Goal: Information Seeking & Learning: Learn about a topic

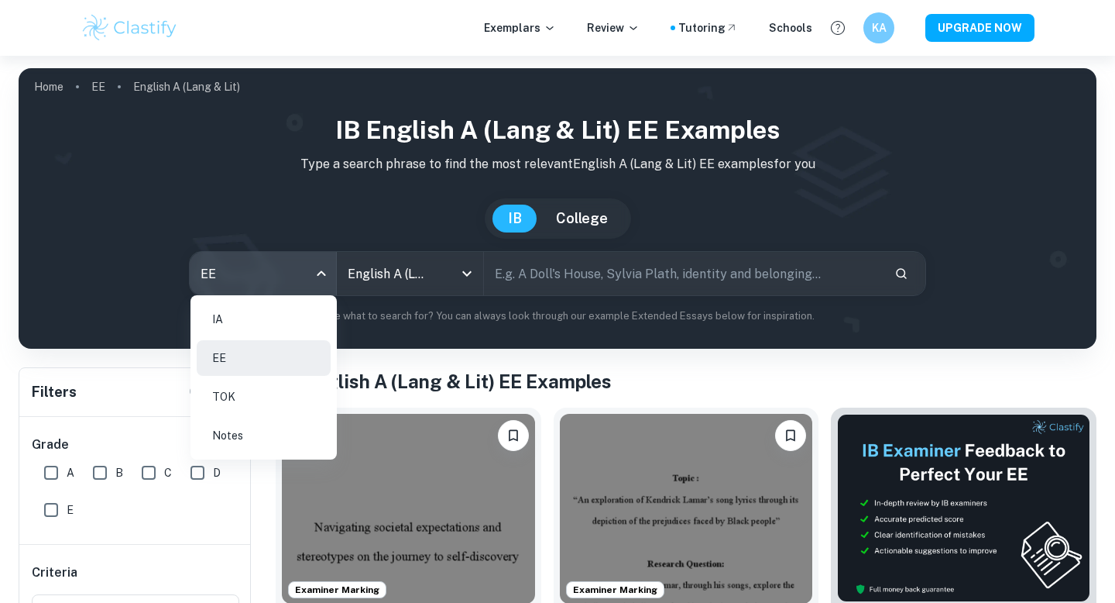
click at [266, 322] on li "IA" at bounding box center [264, 319] width 134 height 36
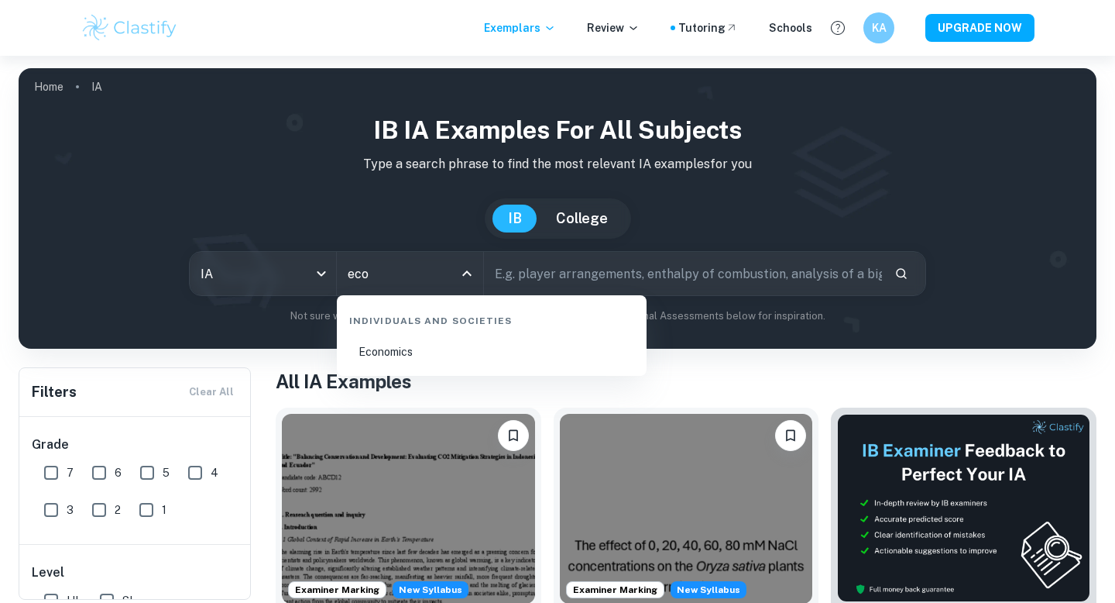
click at [428, 358] on li "Economics" at bounding box center [491, 352] width 297 height 36
type input "Economics"
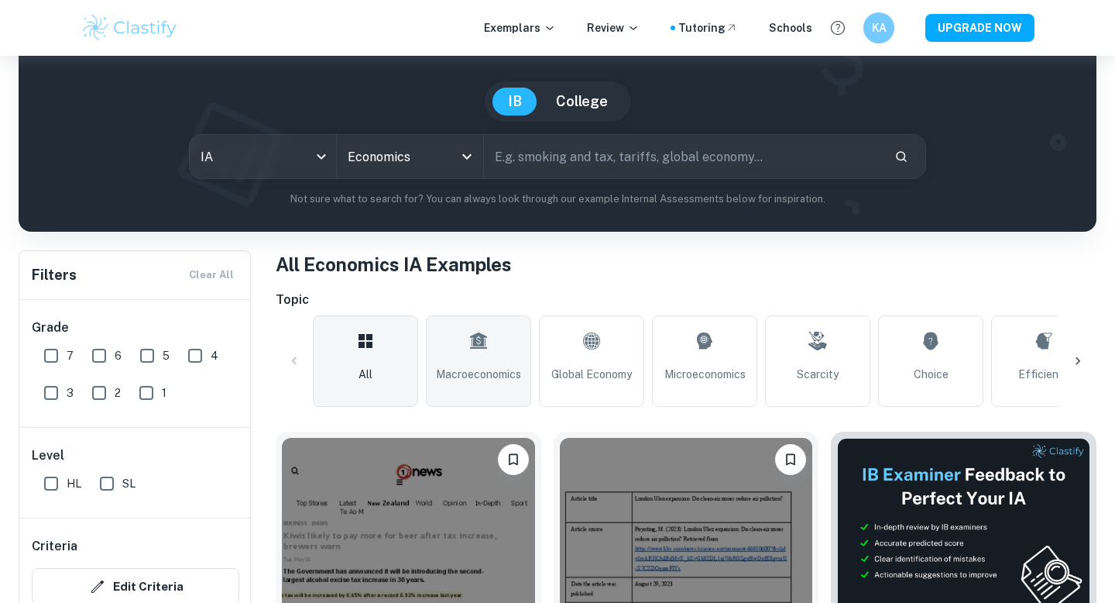
scroll to position [217, 0]
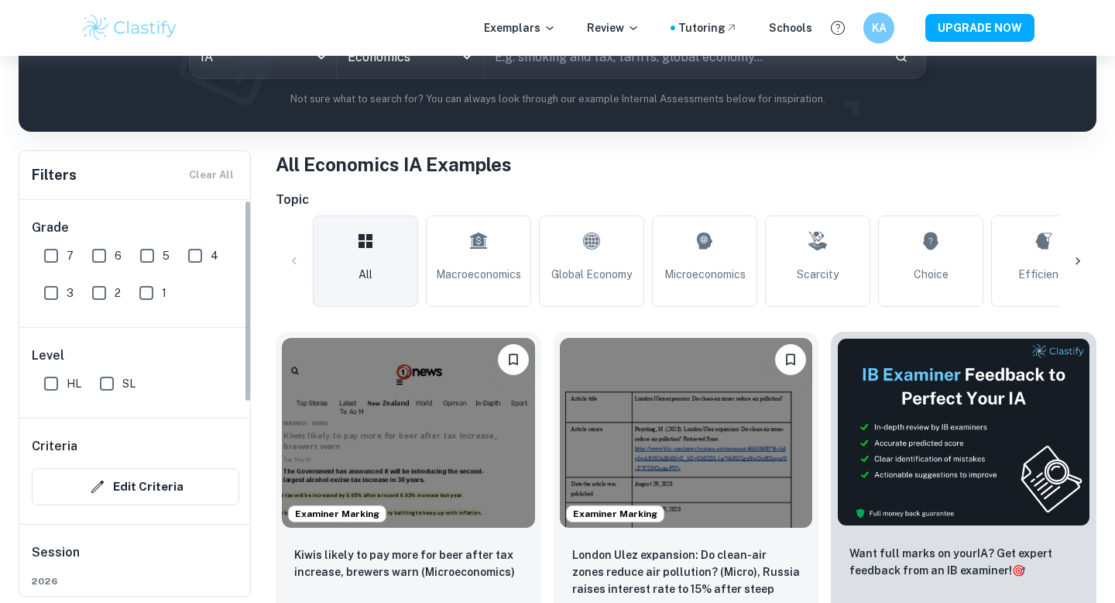
click at [45, 245] on input "7" at bounding box center [51, 255] width 31 height 31
checkbox input "true"
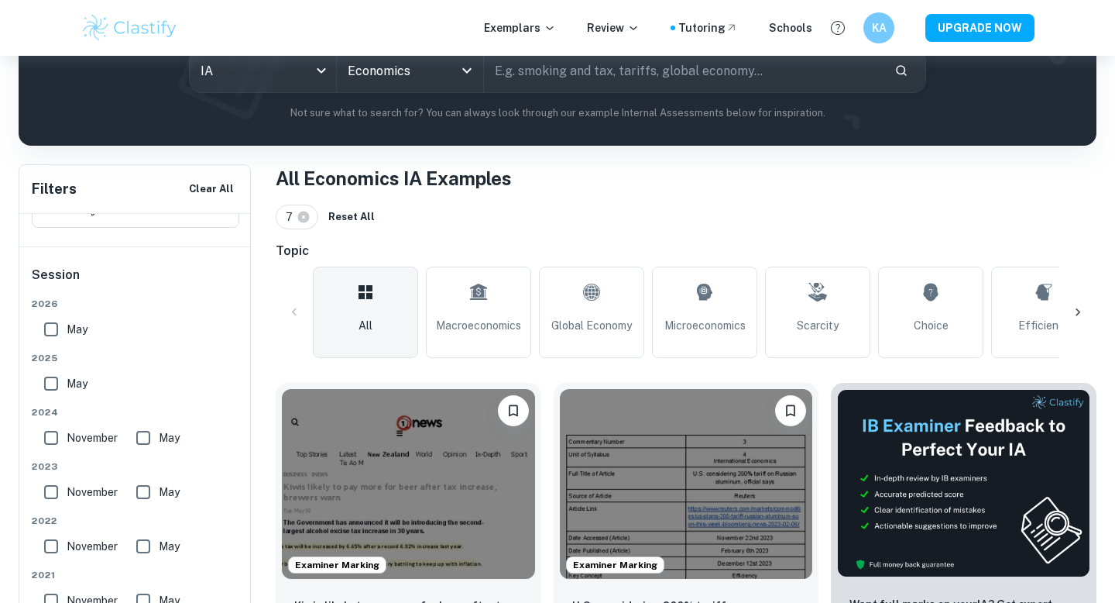
scroll to position [295, 0]
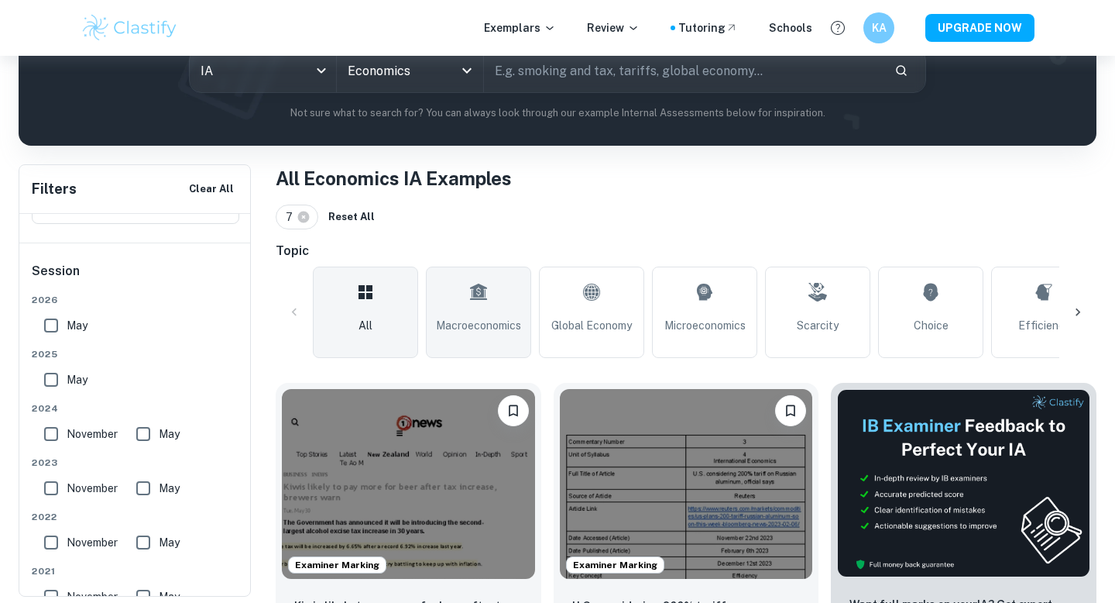
click at [497, 291] on link "Macroeconomics" at bounding box center [478, 311] width 105 height 91
type input "Macroeconomics"
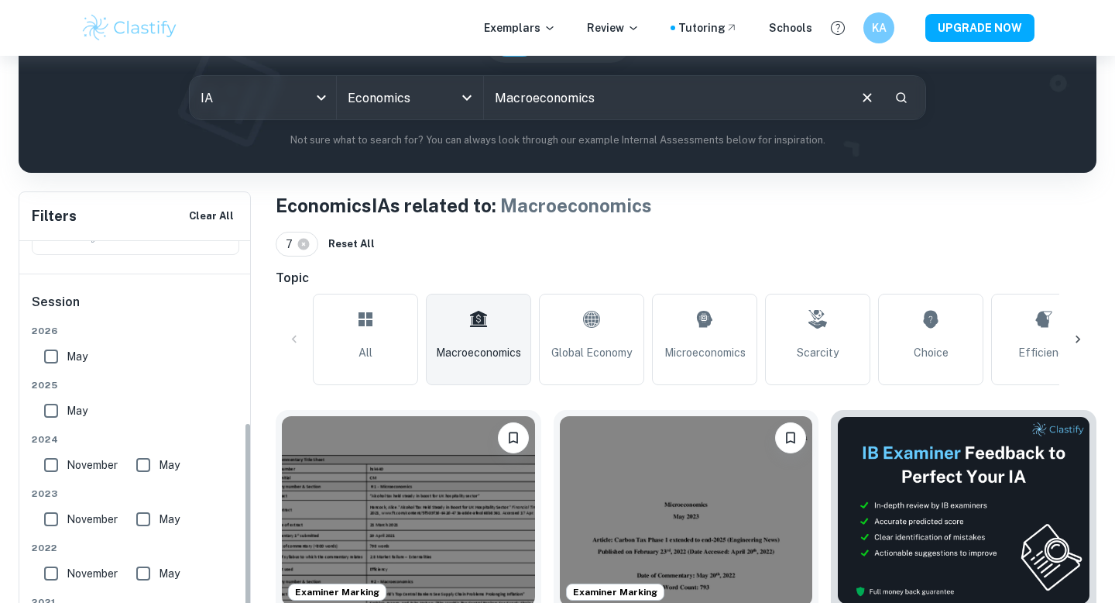
scroll to position [291, 0]
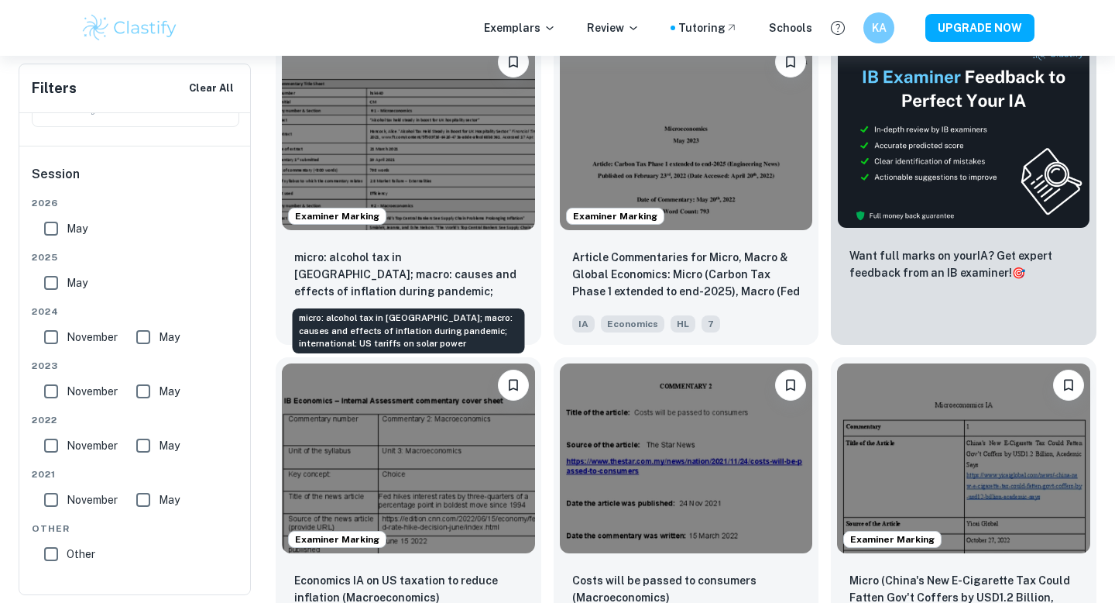
click at [496, 289] on p "micro: alcohol tax in [GEOGRAPHIC_DATA]; macro: causes and effects of inflation…" at bounding box center [408, 275] width 228 height 53
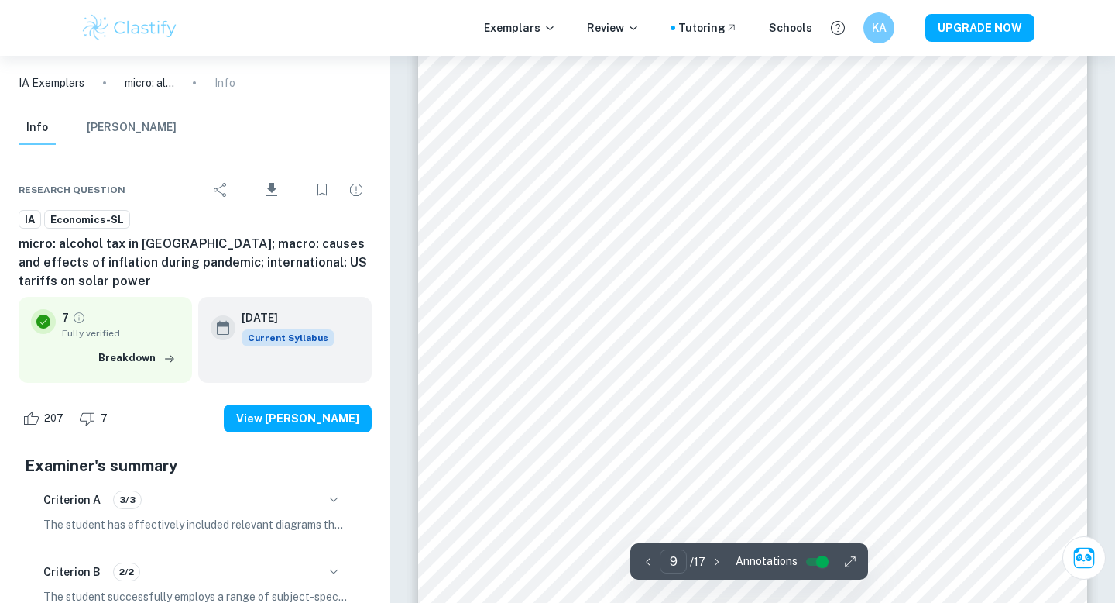
scroll to position [7592, 0]
type input "11"
